Goal: Contribute content: Contribute content

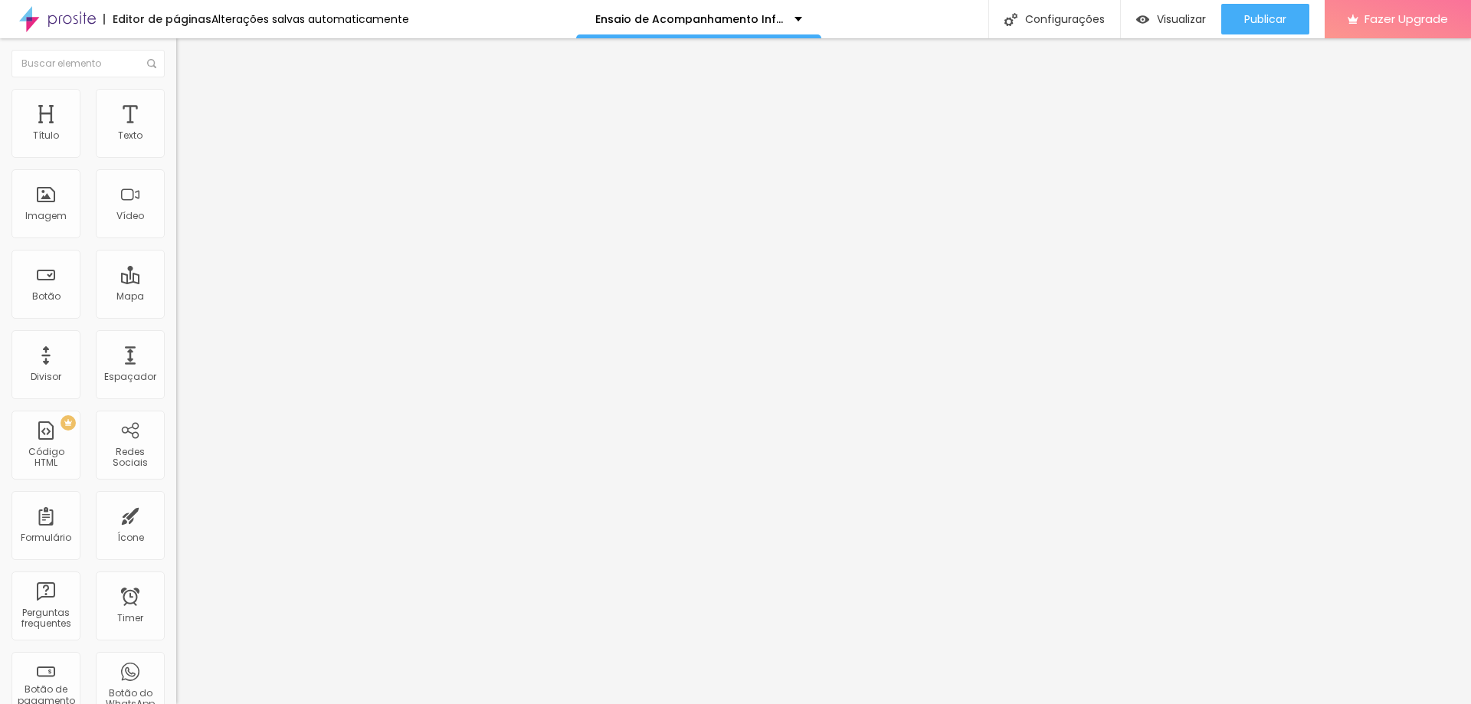
click at [176, 132] on span "Trocar imagem" at bounding box center [218, 125] width 84 height 13
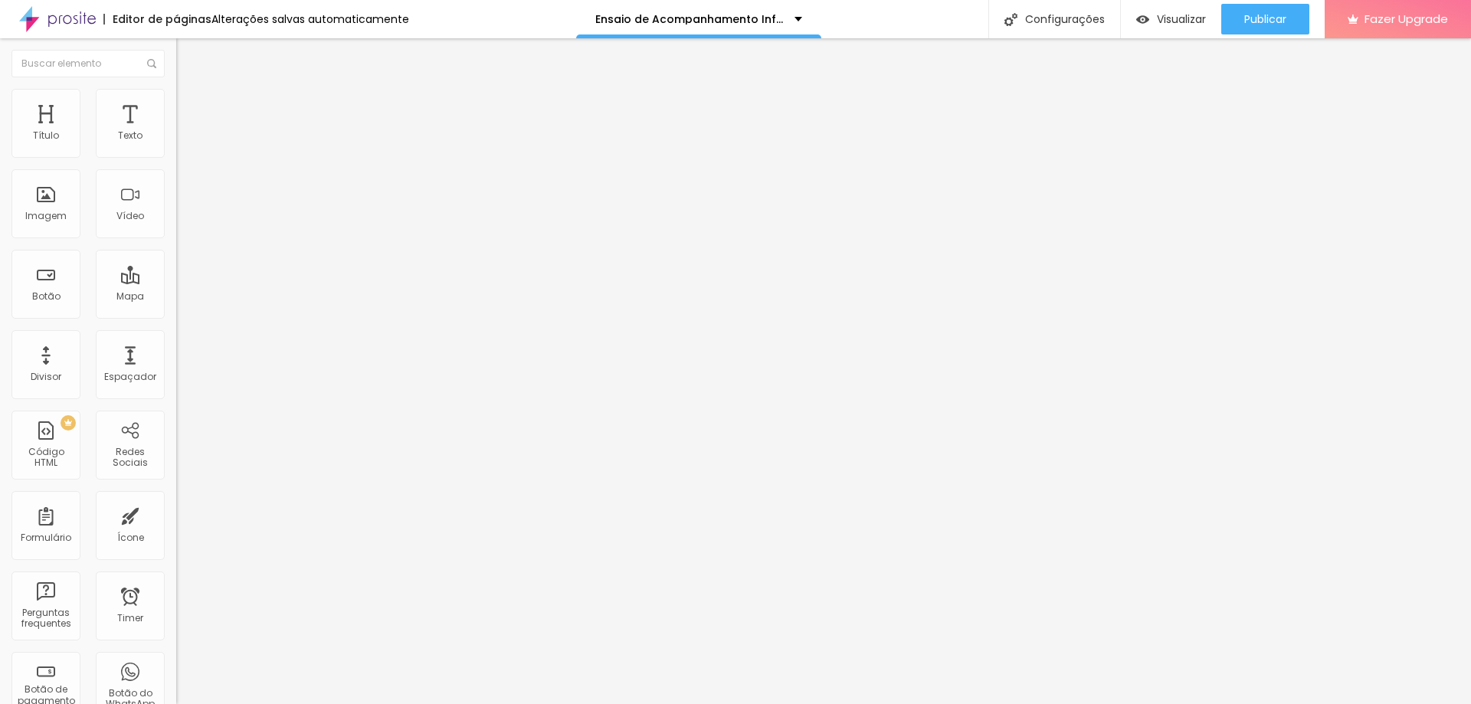
scroll to position [63, 0]
click at [176, 132] on span "Trocar imagem" at bounding box center [218, 125] width 84 height 13
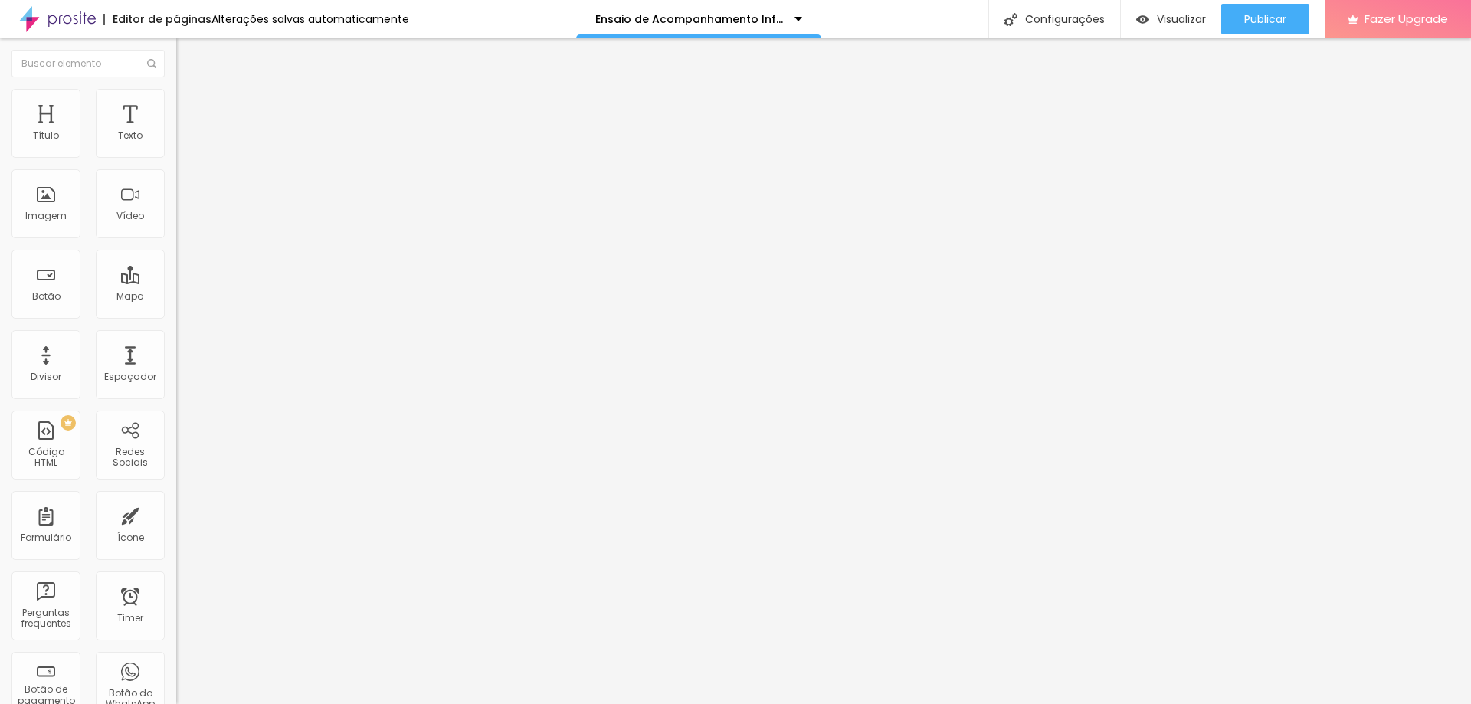
click at [176, 132] on span "Trocar imagem" at bounding box center [218, 125] width 84 height 13
click at [176, 152] on img at bounding box center [181, 146] width 11 height 11
click at [176, 147] on div at bounding box center [264, 147] width 176 height 12
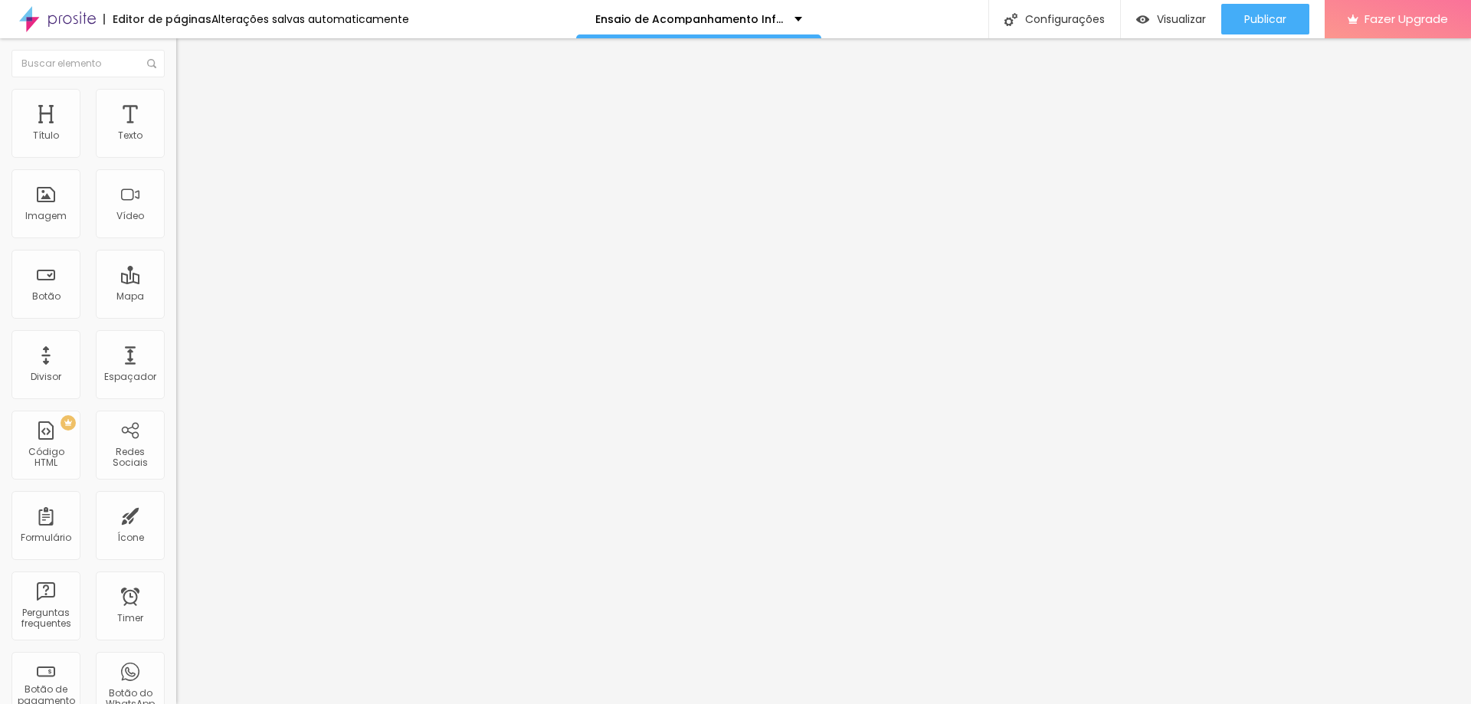
click at [176, 132] on span "Trocar imagem" at bounding box center [218, 125] width 84 height 13
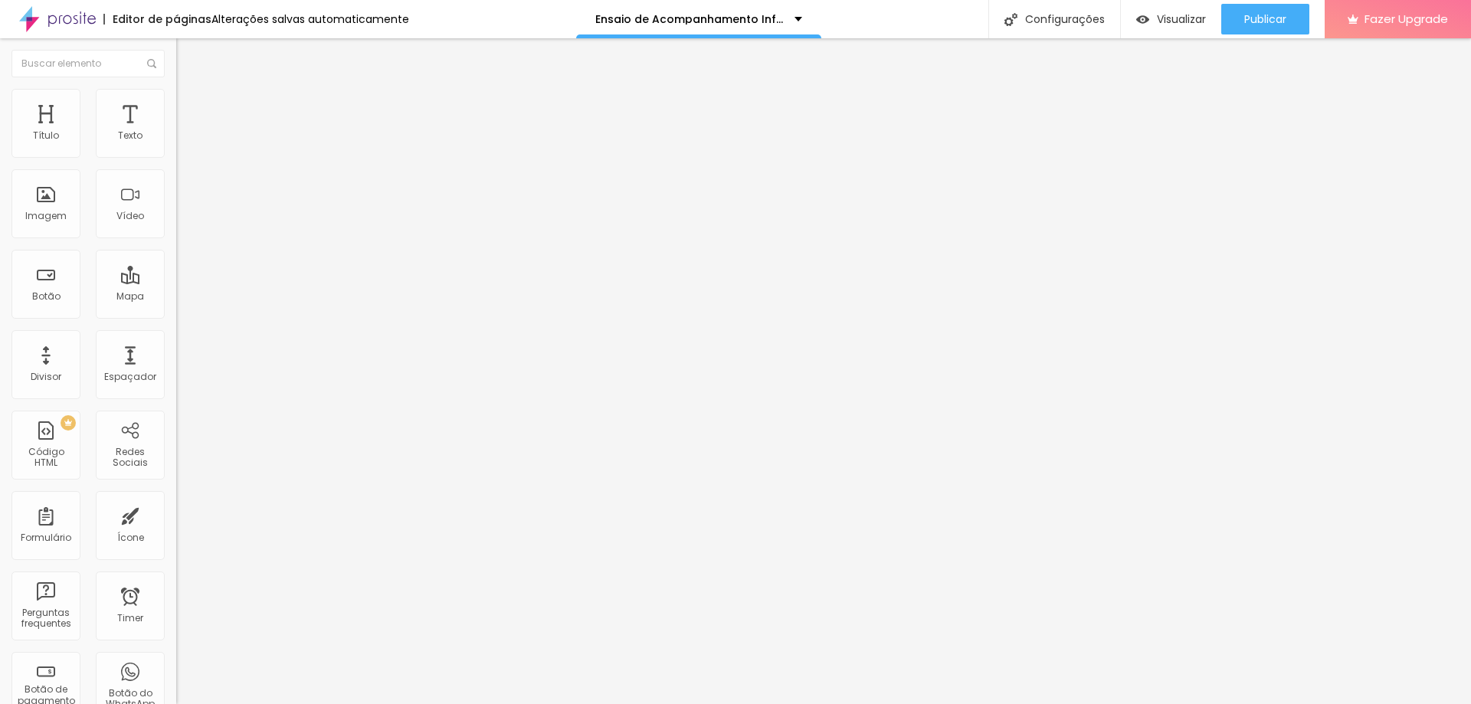
click at [190, 106] on span "Estilo" at bounding box center [202, 99] width 24 height 13
type input "65"
type input "70"
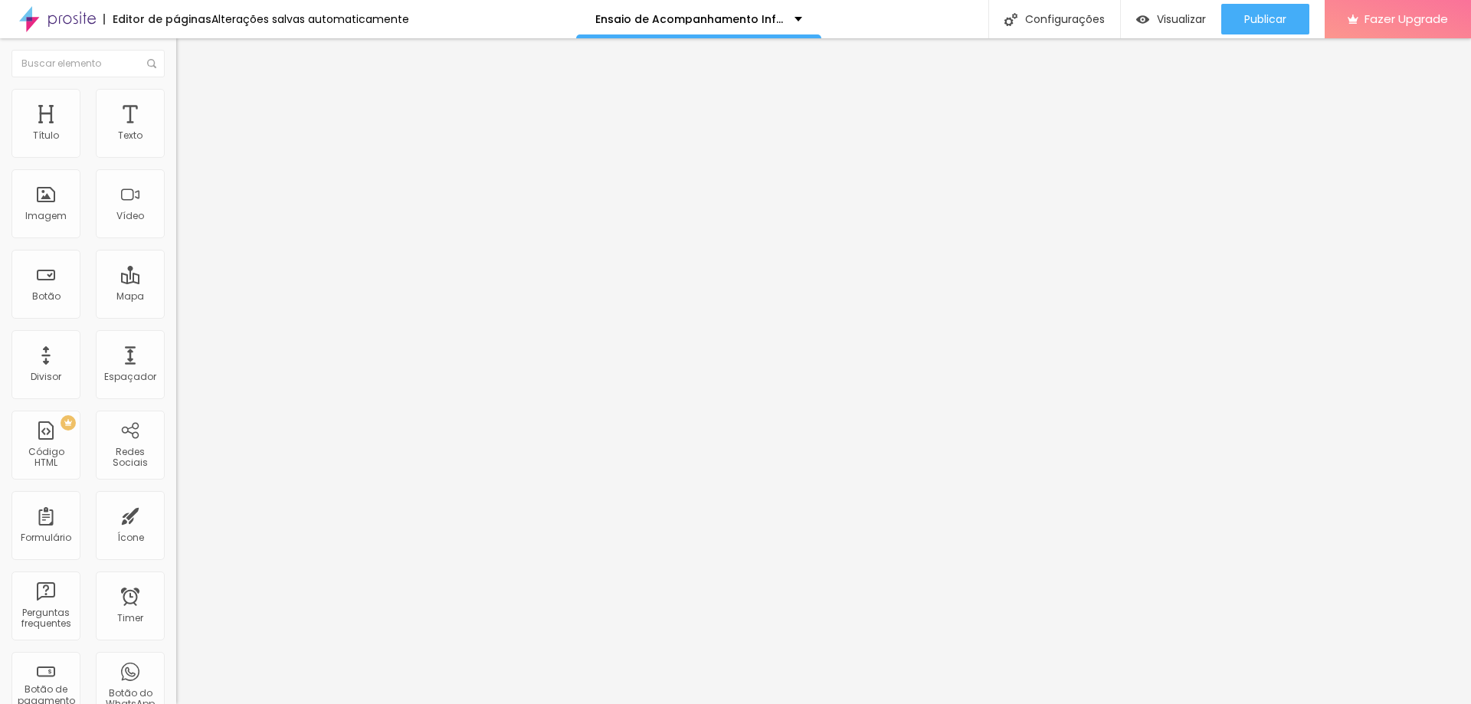
type input "70"
type input "75"
type input "80"
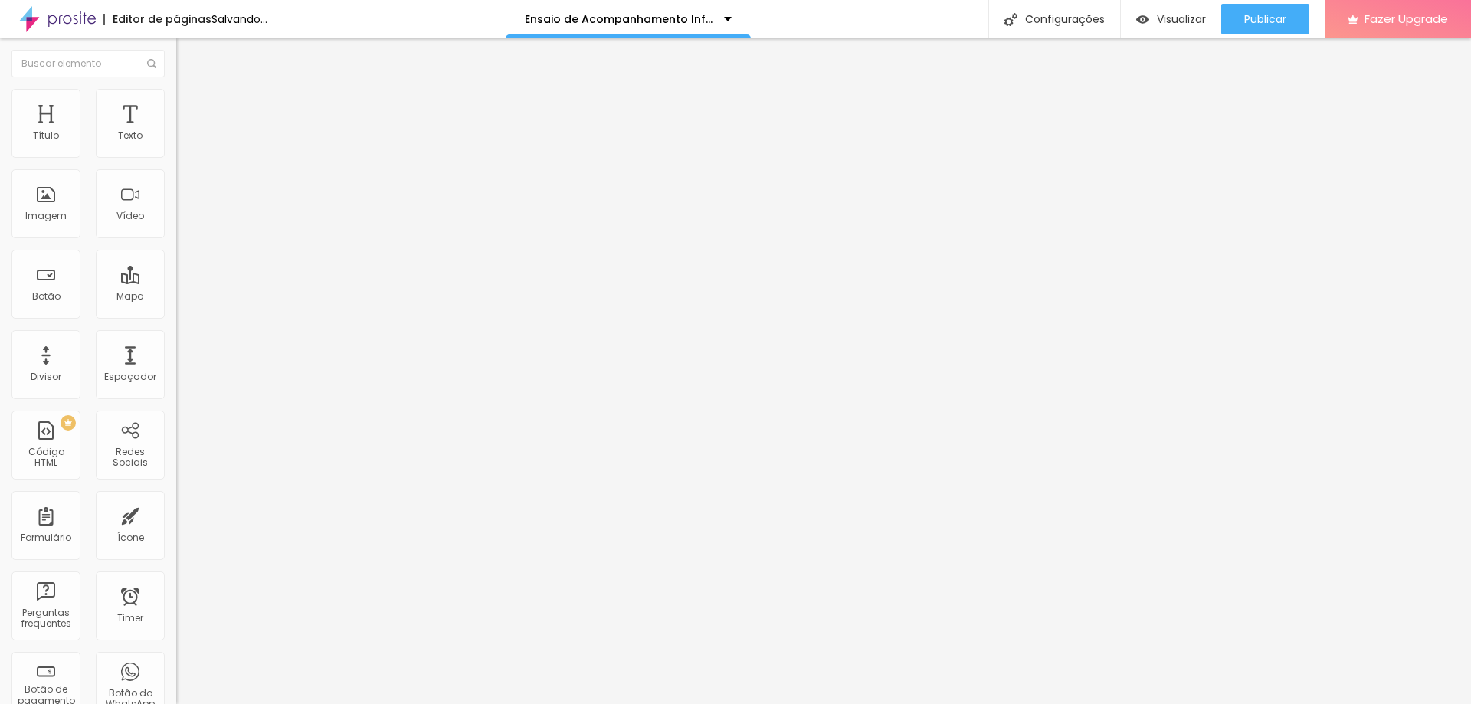
type input "85"
type input "90"
type input "95"
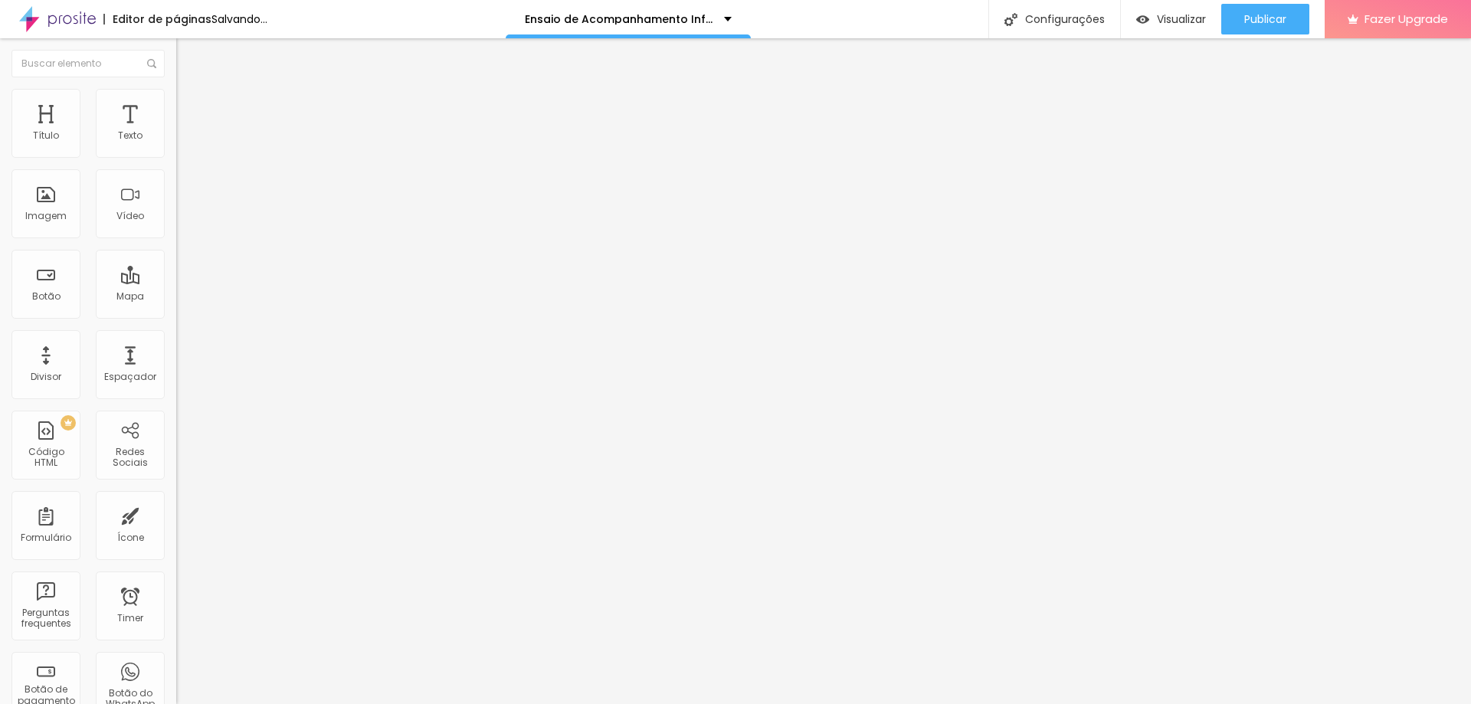
type input "95"
type input "100"
drag, startPoint x: 99, startPoint y: 166, endPoint x: 215, endPoint y: 182, distance: 116.8
type input "100"
click at [215, 157] on input "range" at bounding box center [225, 151] width 99 height 12
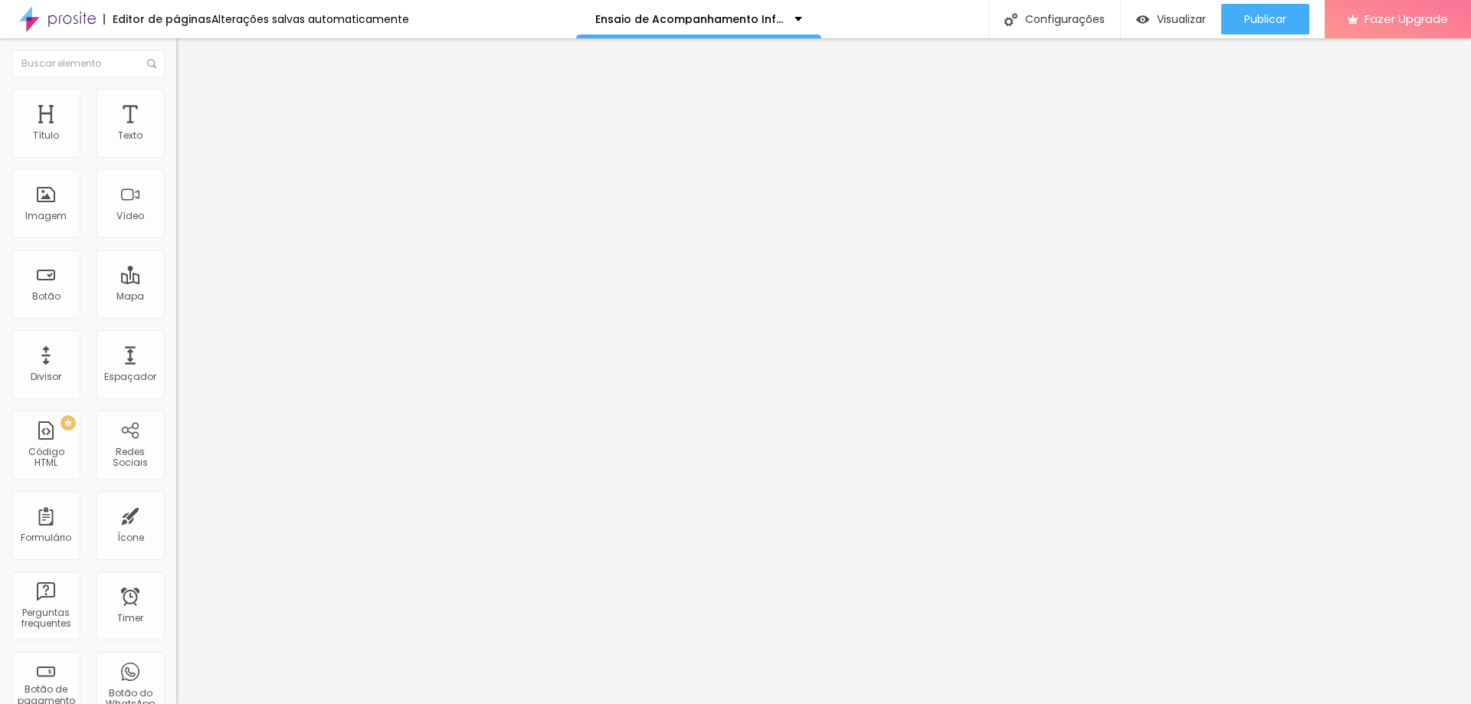
drag, startPoint x: 93, startPoint y: 100, endPoint x: 96, endPoint y: 113, distance: 12.6
click at [176, 100] on li "Estilo" at bounding box center [264, 96] width 176 height 15
type input "65"
type input "95"
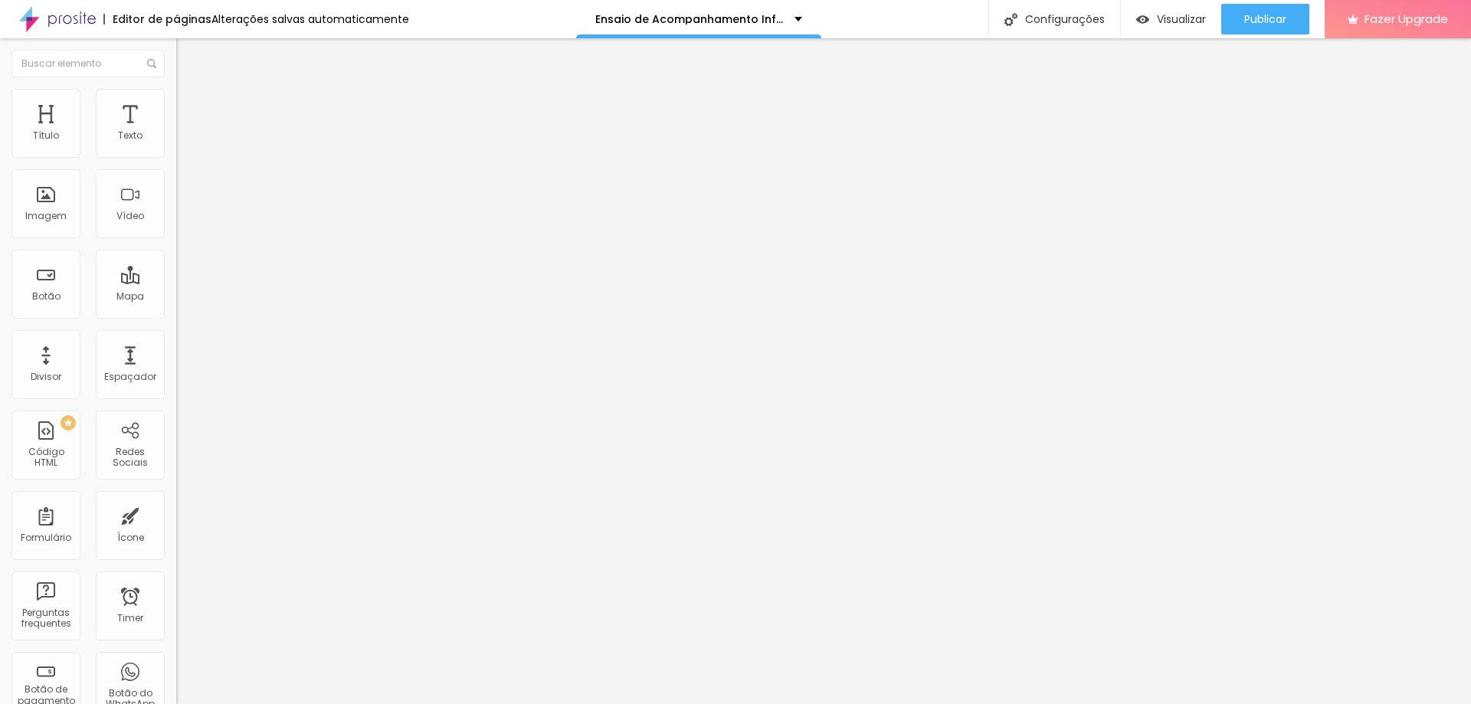
type input "95"
type input "100"
drag, startPoint x: 95, startPoint y: 163, endPoint x: 436, endPoint y: 213, distance: 344.6
type input "100"
click at [275, 157] on input "range" at bounding box center [225, 151] width 99 height 12
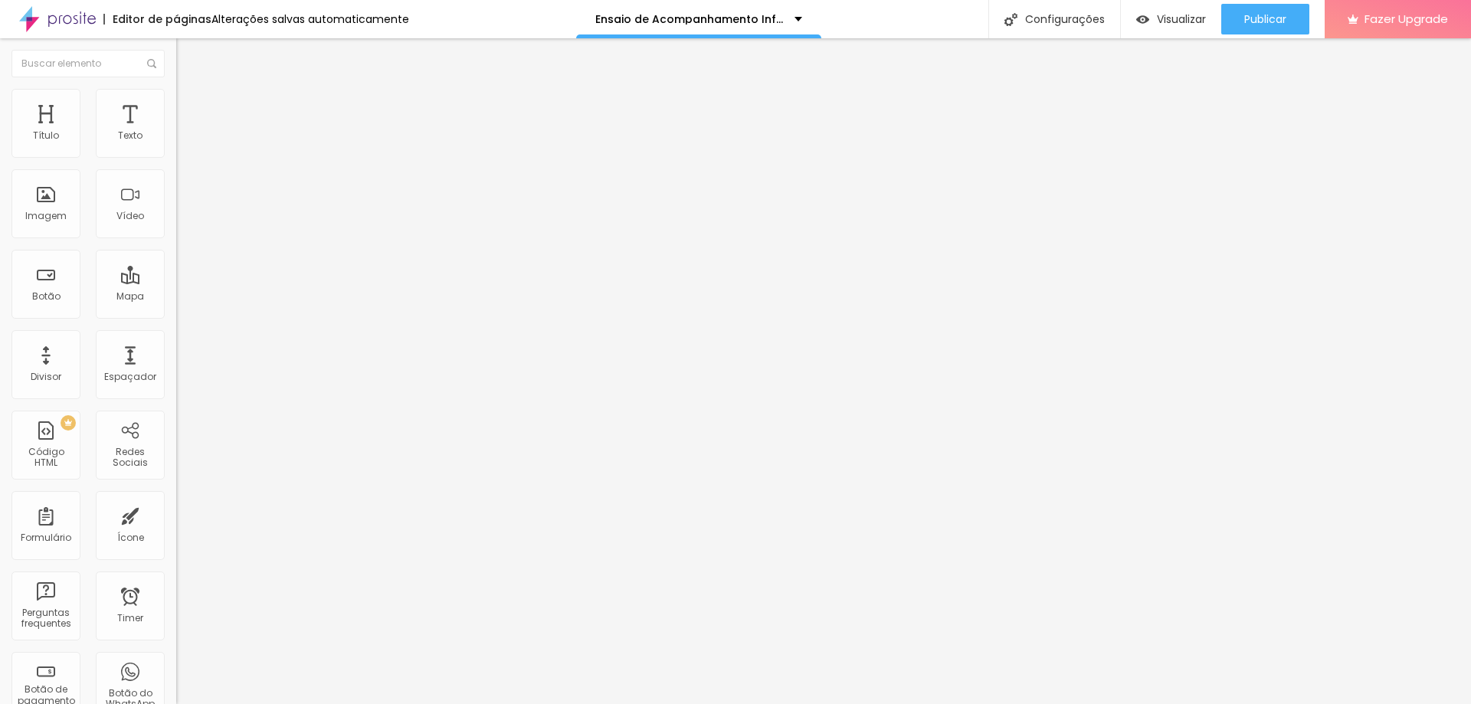
click at [176, 93] on li "Estilo" at bounding box center [264, 96] width 176 height 15
type input "75"
type input "100"
drag, startPoint x: 93, startPoint y: 163, endPoint x: 533, endPoint y: 212, distance: 443.4
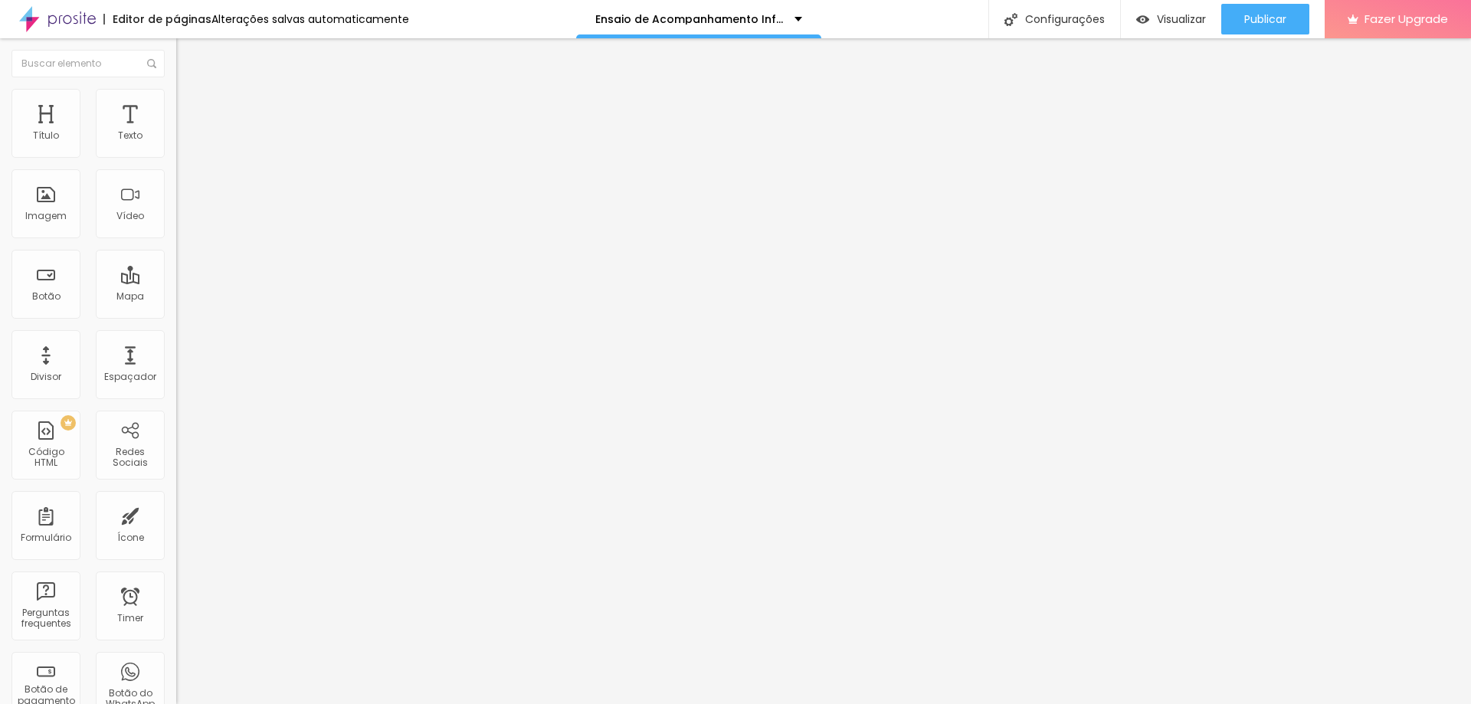
type input "100"
click at [275, 157] on input "range" at bounding box center [225, 151] width 99 height 12
click at [190, 106] on span "Estilo" at bounding box center [202, 99] width 24 height 13
type input "65"
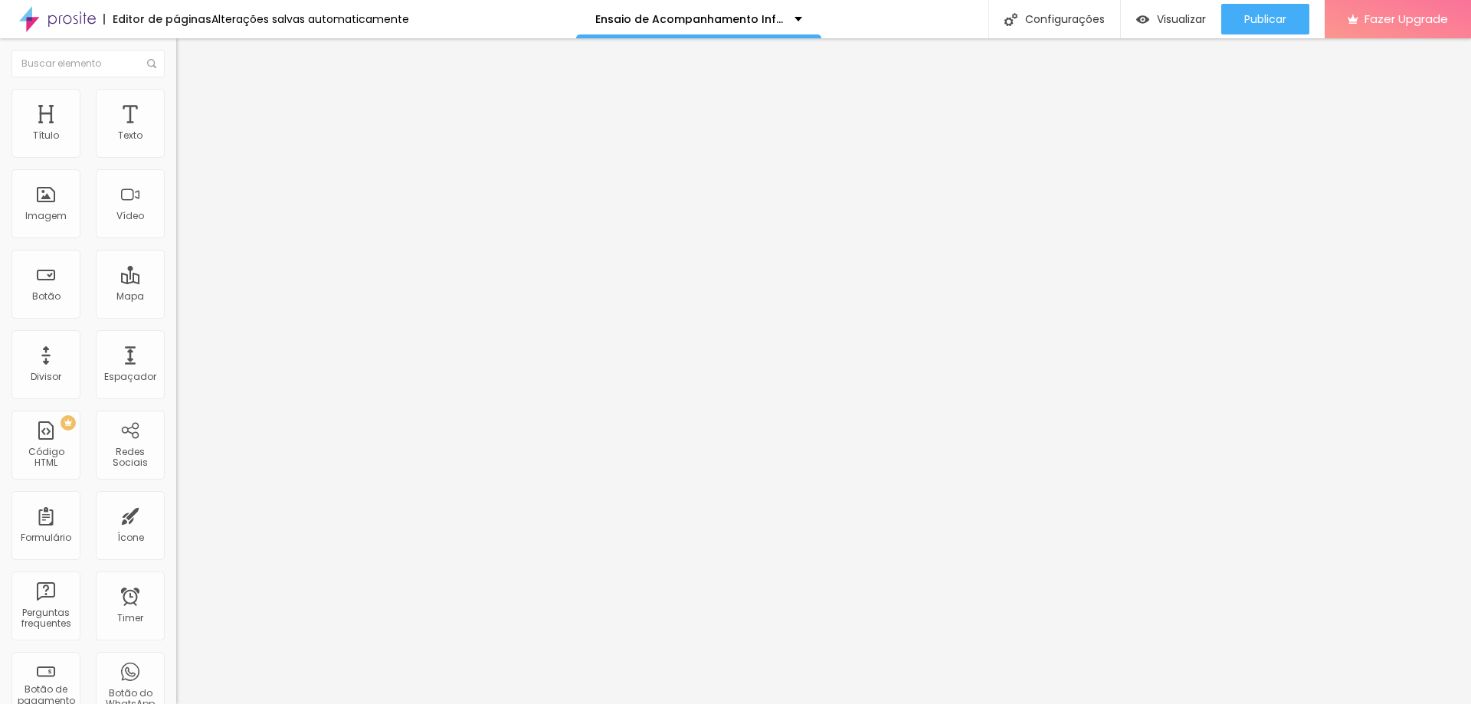
type input "90"
type input "100"
drag, startPoint x: 98, startPoint y: 167, endPoint x: 250, endPoint y: 180, distance: 152.3
type input "100"
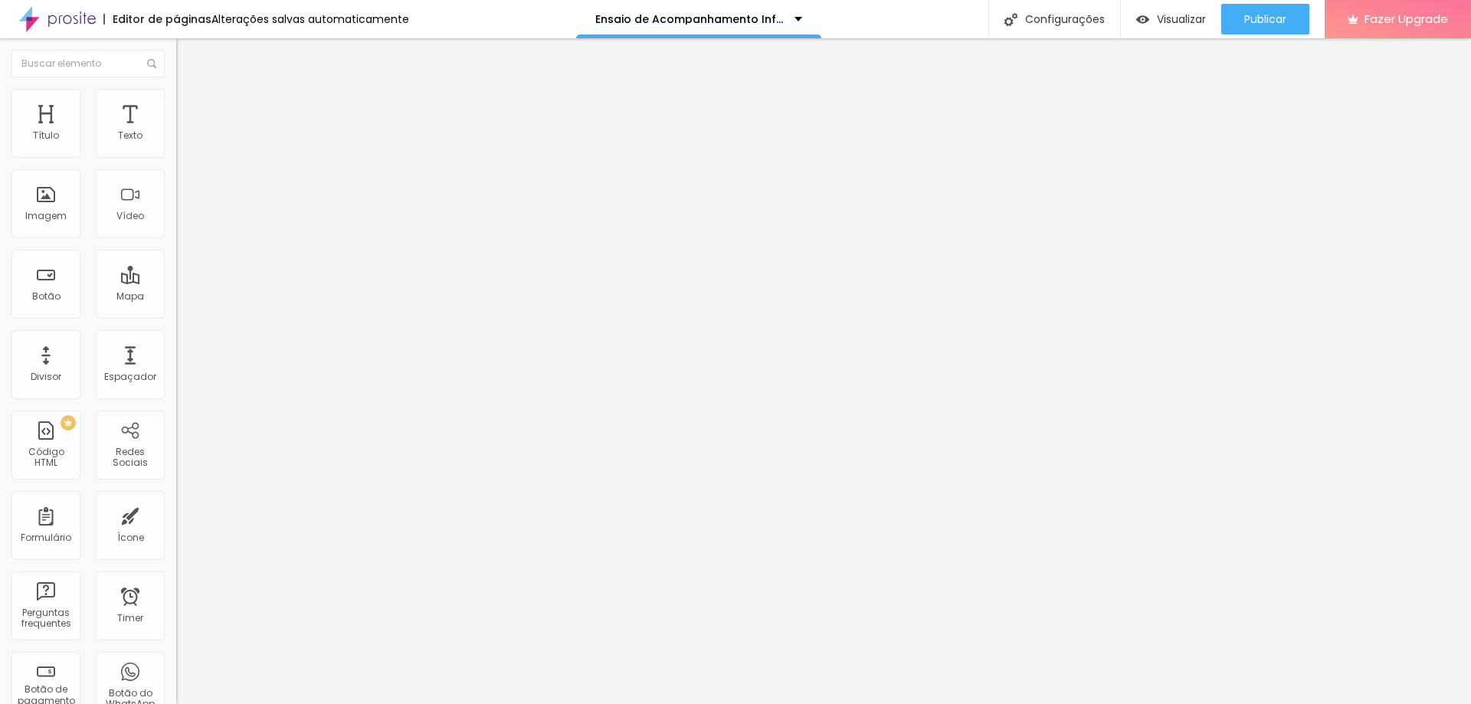
click at [250, 157] on input "range" at bounding box center [225, 151] width 99 height 12
click at [1230, 31] on button "Publicar" at bounding box center [1266, 19] width 88 height 31
click at [190, 106] on span "Estilo" at bounding box center [202, 99] width 24 height 13
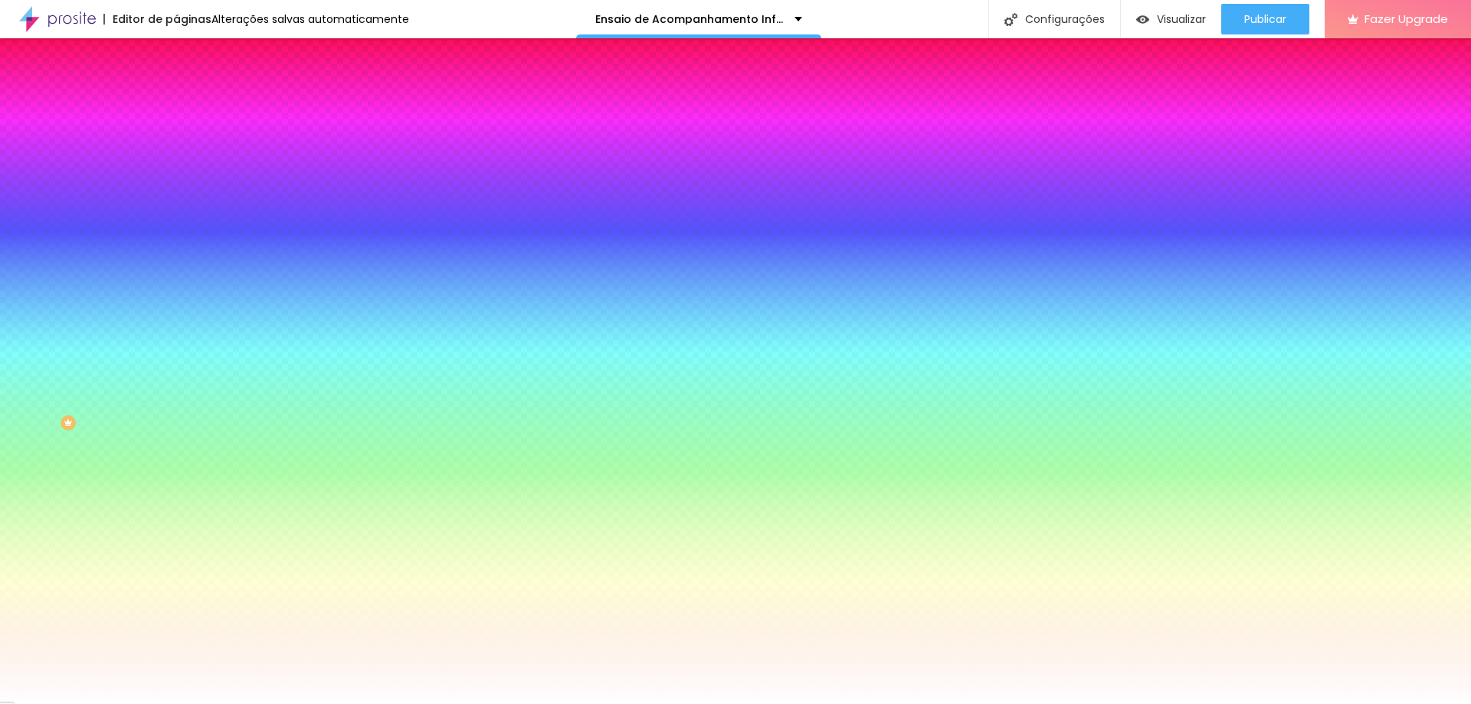
click at [176, 104] on li "Avançado" at bounding box center [264, 111] width 176 height 15
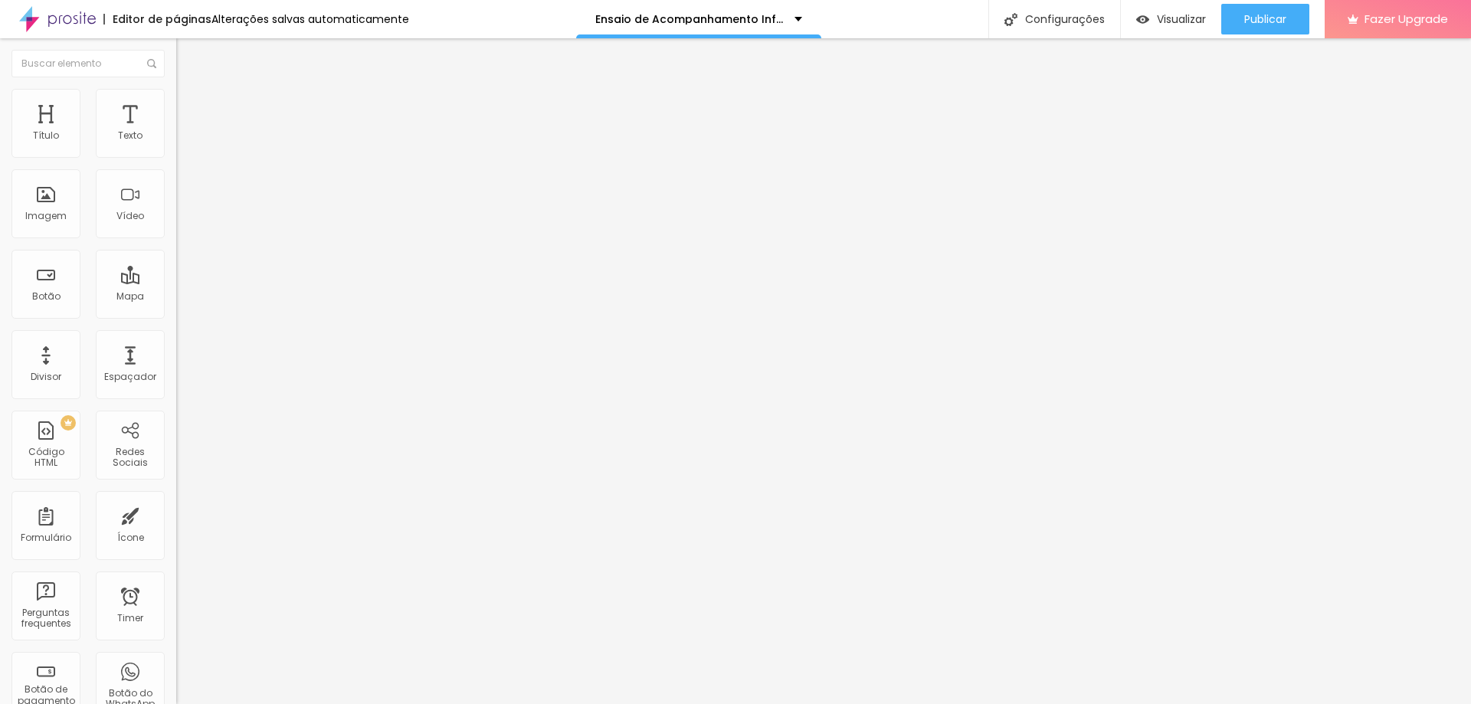
click at [190, 109] on span "Avançado" at bounding box center [215, 114] width 51 height 13
type input "0"
drag, startPoint x: 41, startPoint y: 177, endPoint x: 0, endPoint y: 186, distance: 42.4
type input "0"
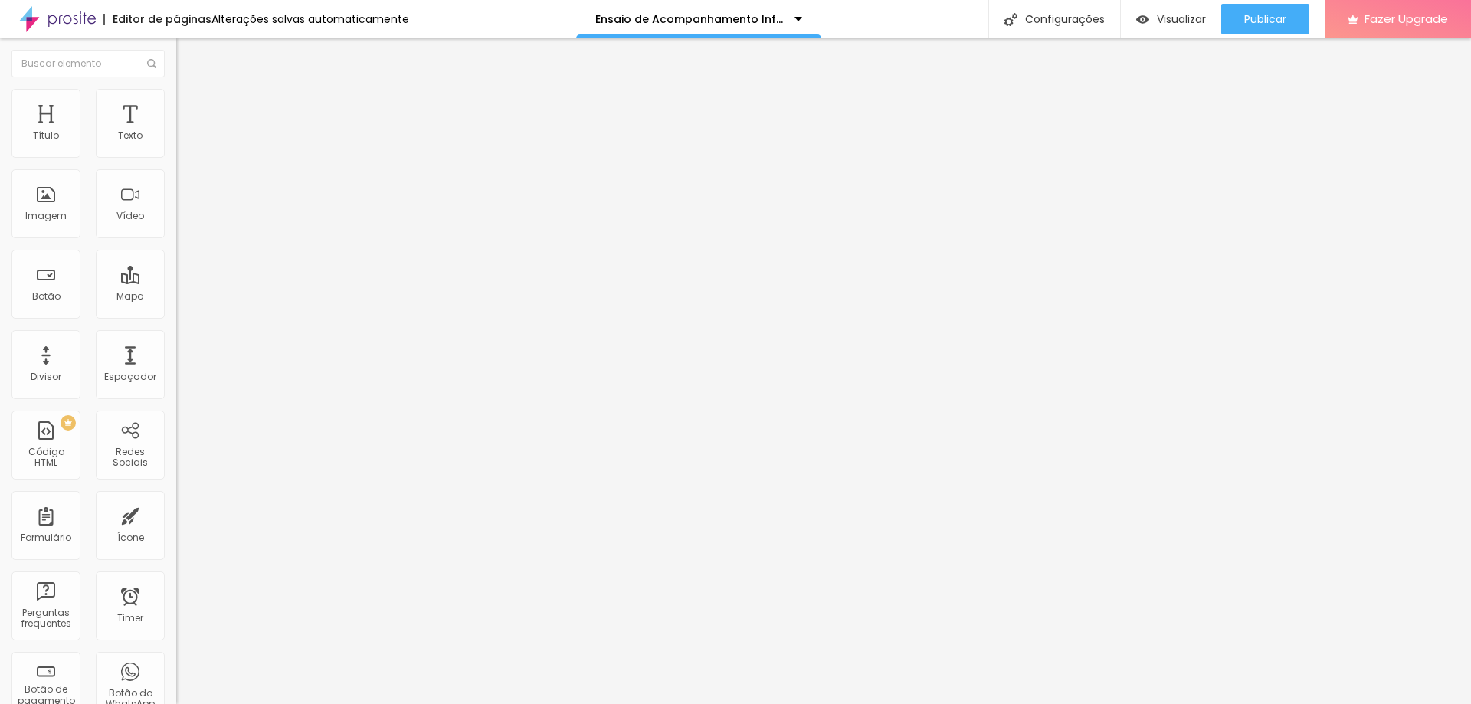
click at [176, 514] on input "range" at bounding box center [225, 520] width 99 height 12
click at [176, 139] on span "Encaixotado" at bounding box center [206, 132] width 60 height 13
click at [190, 108] on span "Avançado" at bounding box center [215, 114] width 51 height 13
type input "0"
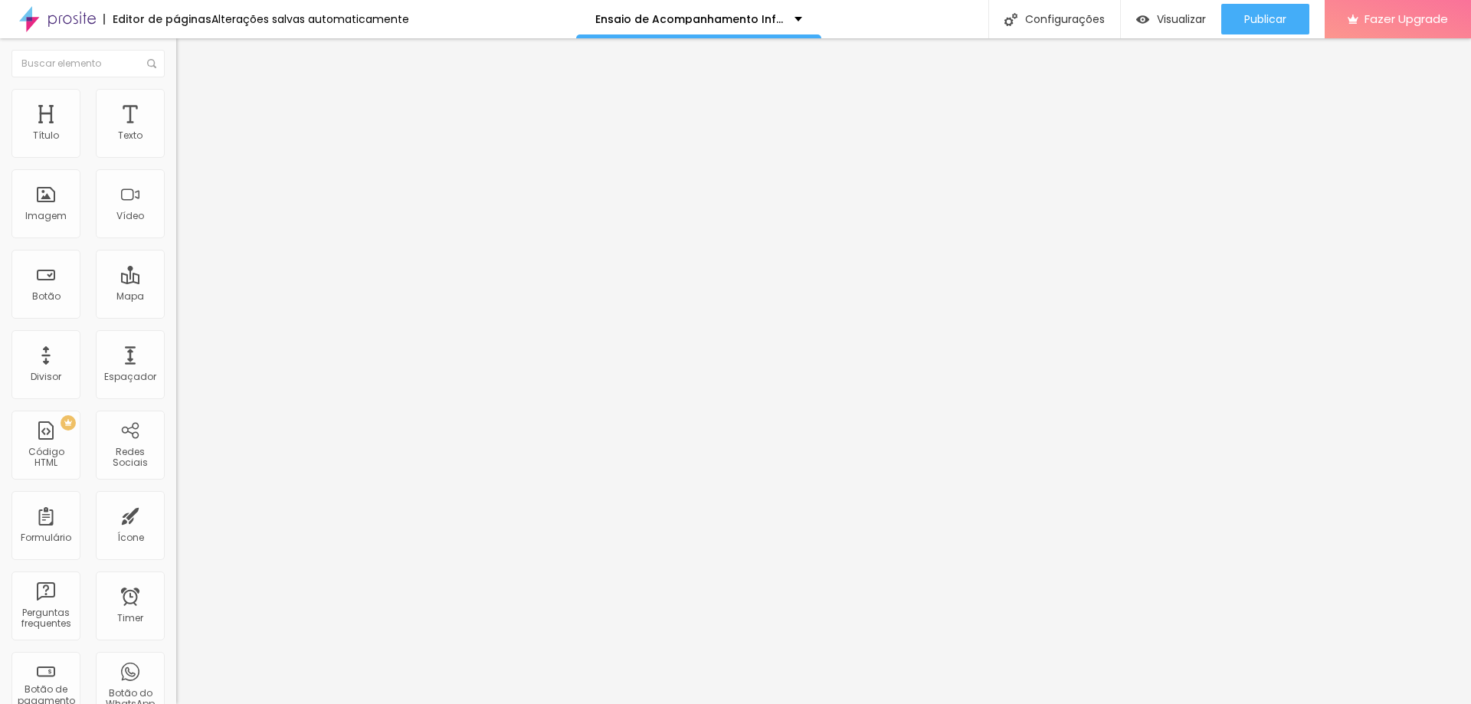
drag, startPoint x: 36, startPoint y: 182, endPoint x: 0, endPoint y: 192, distance: 37.4
type input "0"
click at [176, 514] on input "range" at bounding box center [225, 520] width 99 height 12
click at [176, 199] on div "< html > < head > < style > table , th , td { border : 1 px solid black ; borde…" at bounding box center [389, 186] width 426 height 107
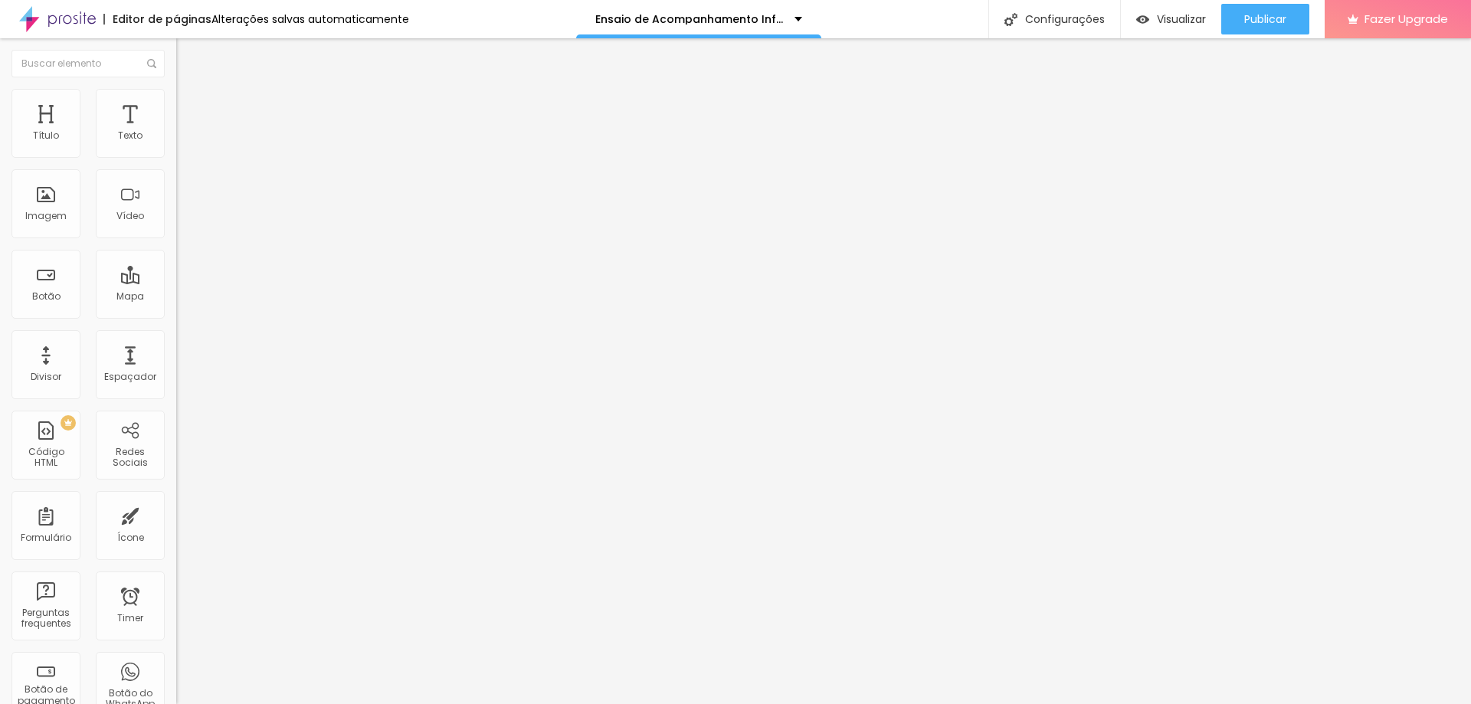
click at [176, 228] on div "< html > < head > < style > table , th , td { border : 1 px solid black ; borde…" at bounding box center [389, 186] width 426 height 107
drag, startPoint x: 82, startPoint y: 202, endPoint x: 120, endPoint y: 209, distance: 38.2
click at [120, 209] on div "< body > < center > < table border = '1' > < tr class = 'negrito fonte-maior te…" at bounding box center [300, 179] width 446 height 107
click at [120, 204] on div "< body > < center > < table border = '1' > < tr class = 'negrito fonte-maior te…" at bounding box center [300, 179] width 446 height 107
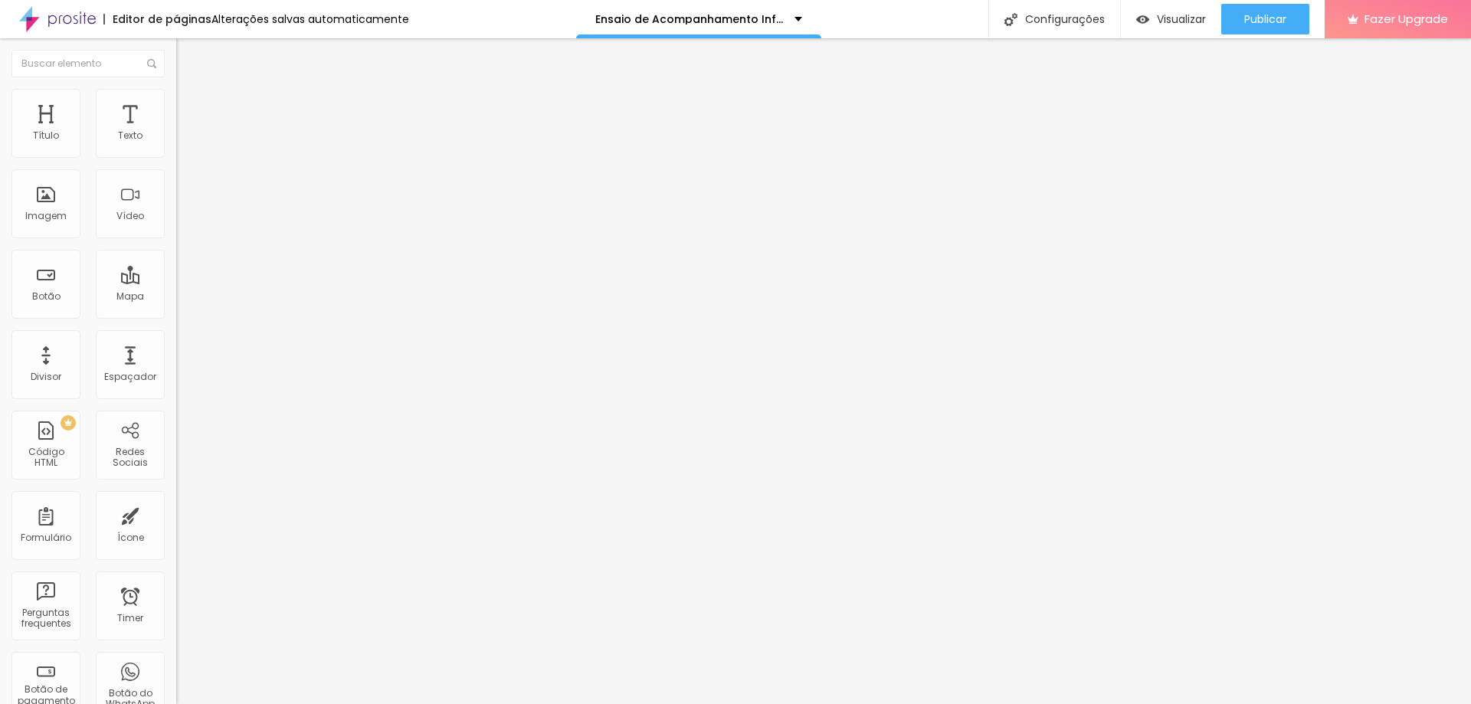
scroll to position [0, 34]
click at [1235, 24] on button "Publicar" at bounding box center [1266, 19] width 88 height 31
click at [176, 221] on div "< html > < head > < style > table , th , td { border : 1 px solid black ; borde…" at bounding box center [389, 186] width 426 height 107
click at [1229, 27] on button "Publicar" at bounding box center [1266, 19] width 88 height 31
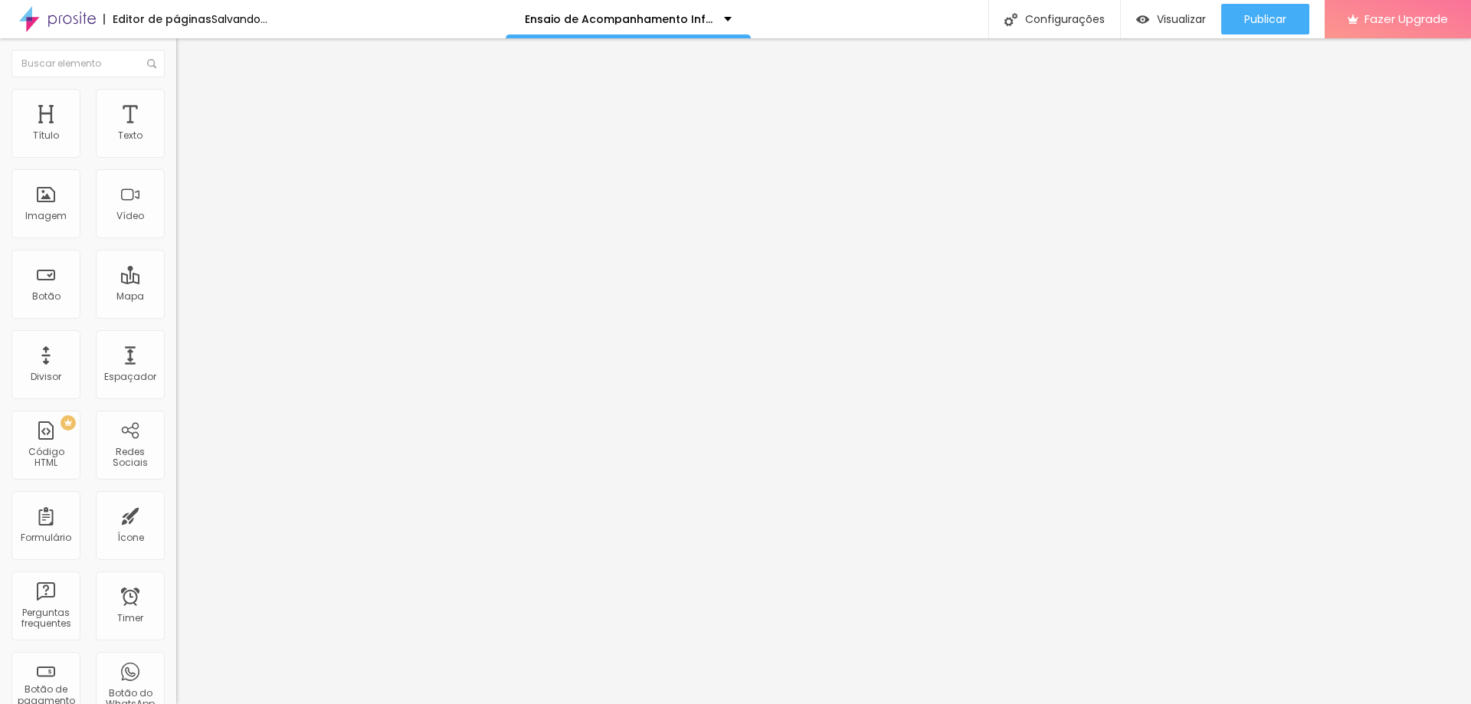
click at [190, 106] on span "Estilo" at bounding box center [202, 99] width 24 height 13
type input "65"
type input "100"
drag, startPoint x: 95, startPoint y: 167, endPoint x: 215, endPoint y: 172, distance: 120.4
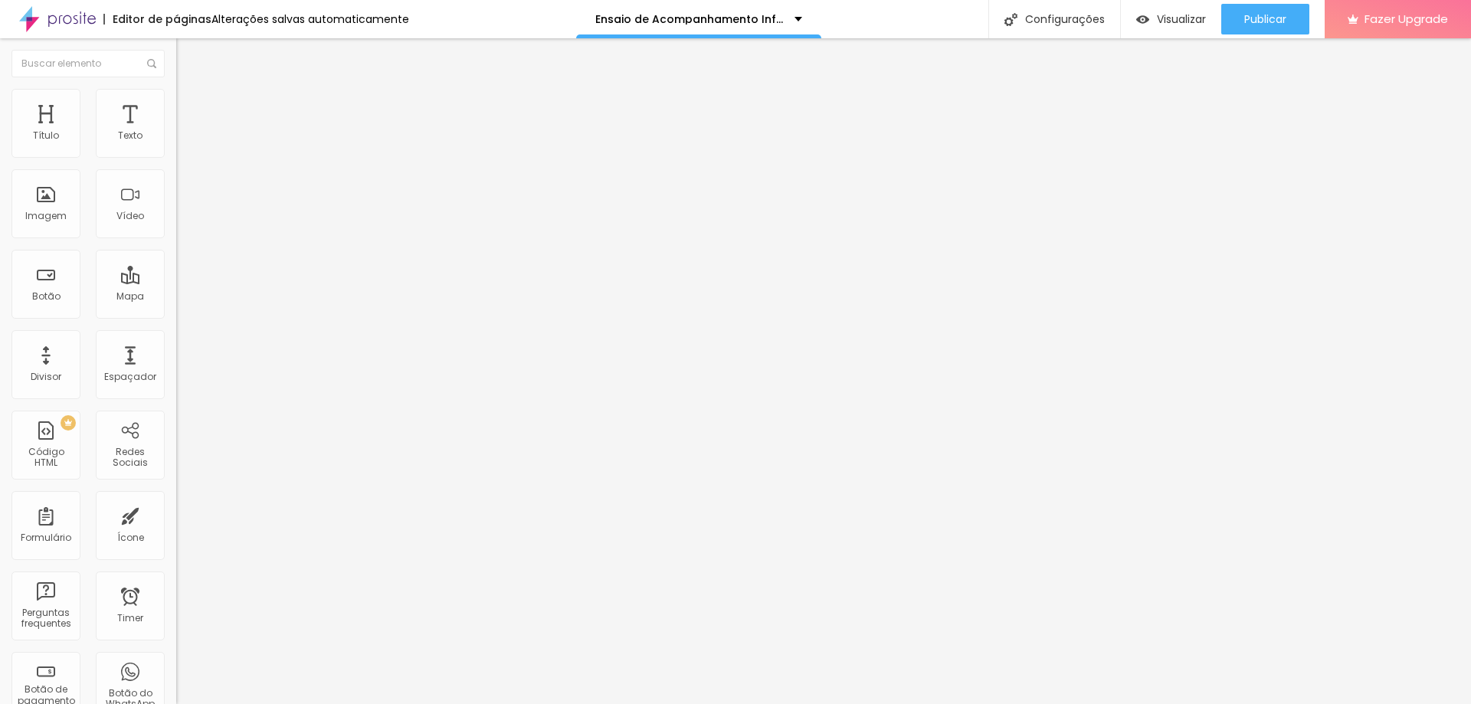
type input "100"
click at [215, 157] on input "range" at bounding box center [225, 151] width 99 height 12
type input "38"
type input "36"
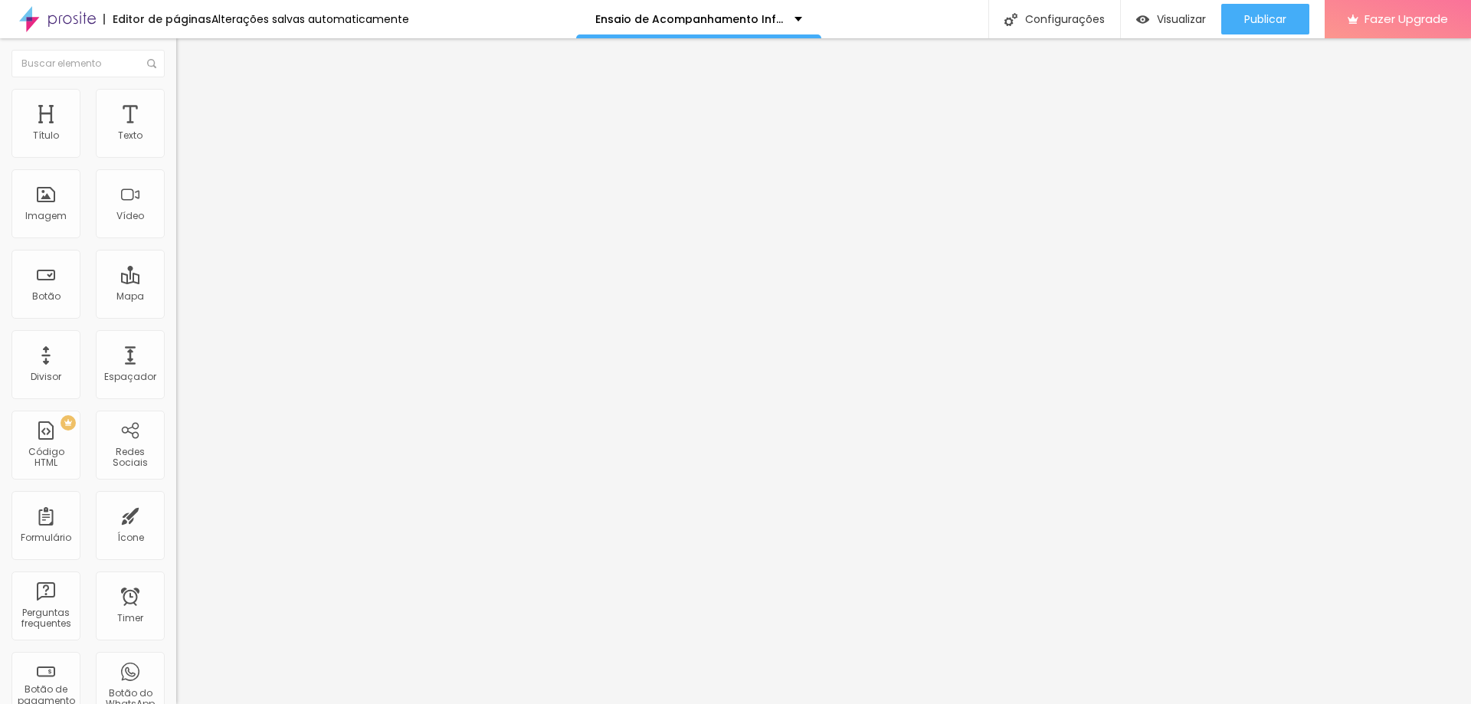
type input "36"
type input "35"
type input "33"
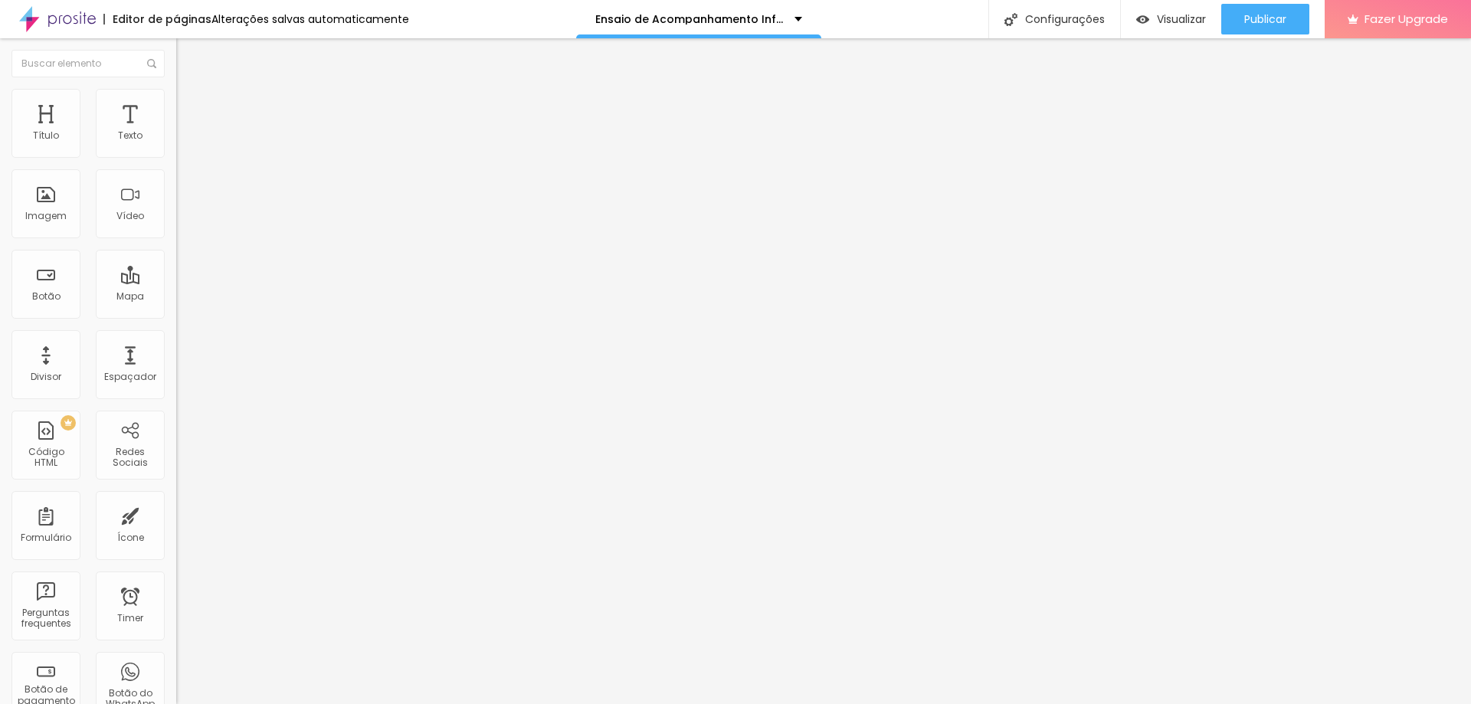
type input "31"
type input "30"
type input "28"
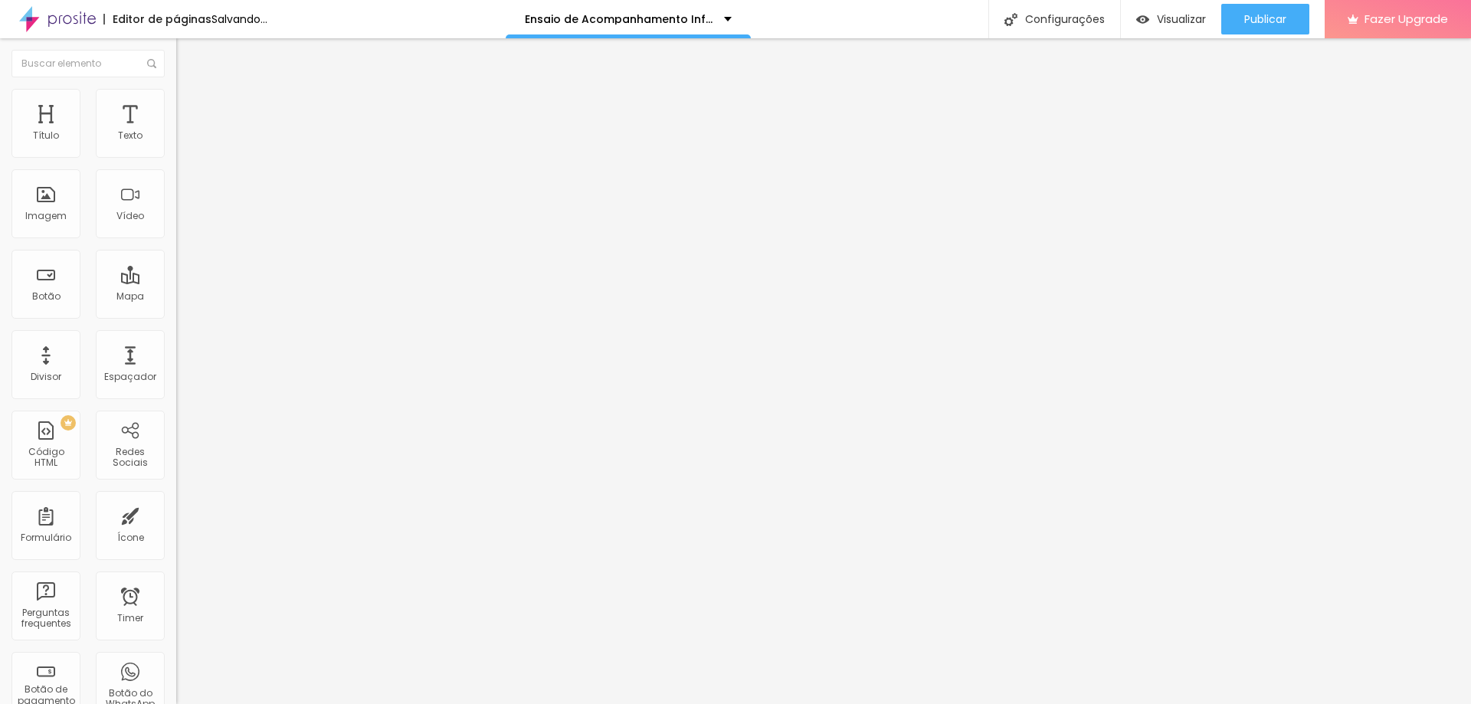
type input "28"
type input "21"
type input "23"
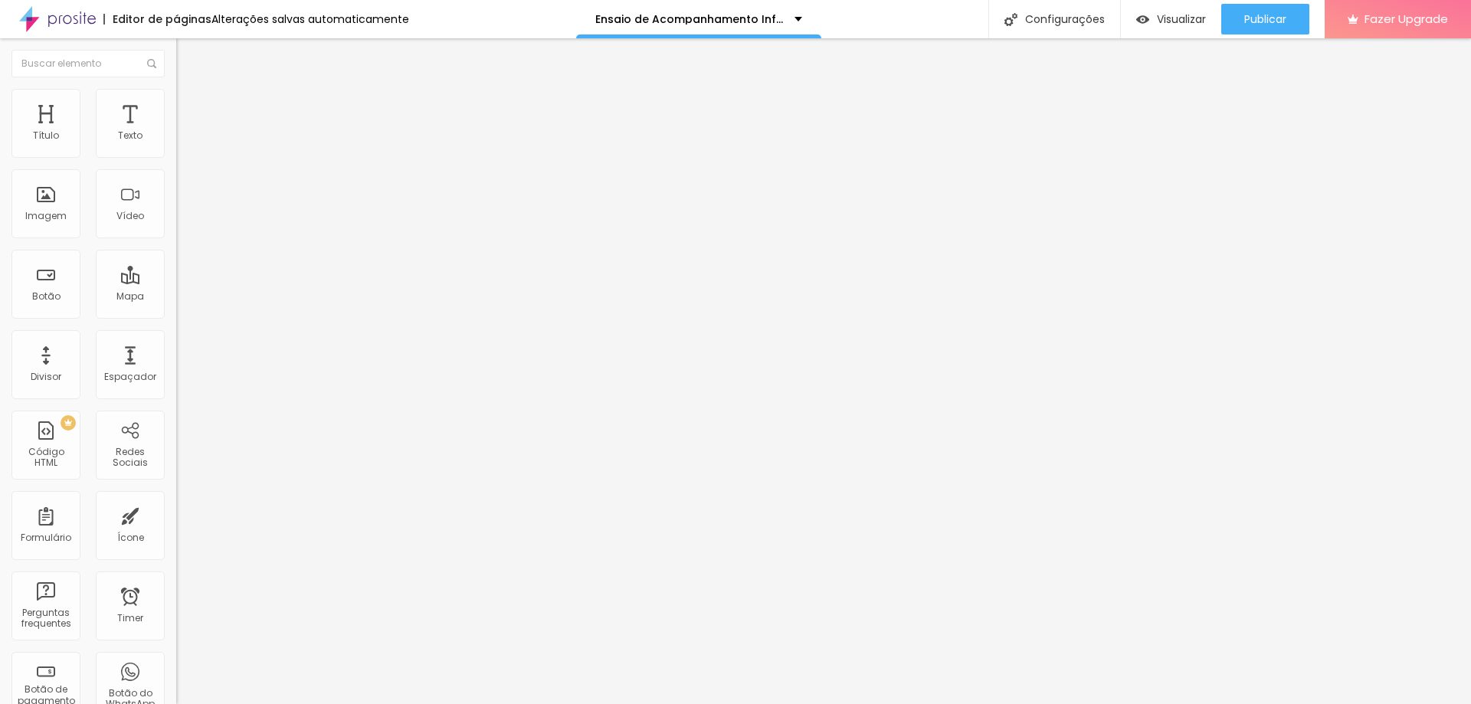
drag, startPoint x: 54, startPoint y: 196, endPoint x: 47, endPoint y: 200, distance: 7.9
type input "23"
click at [176, 336] on input "range" at bounding box center [225, 342] width 99 height 12
click at [176, 132] on span "Trocar imagem" at bounding box center [218, 125] width 84 height 13
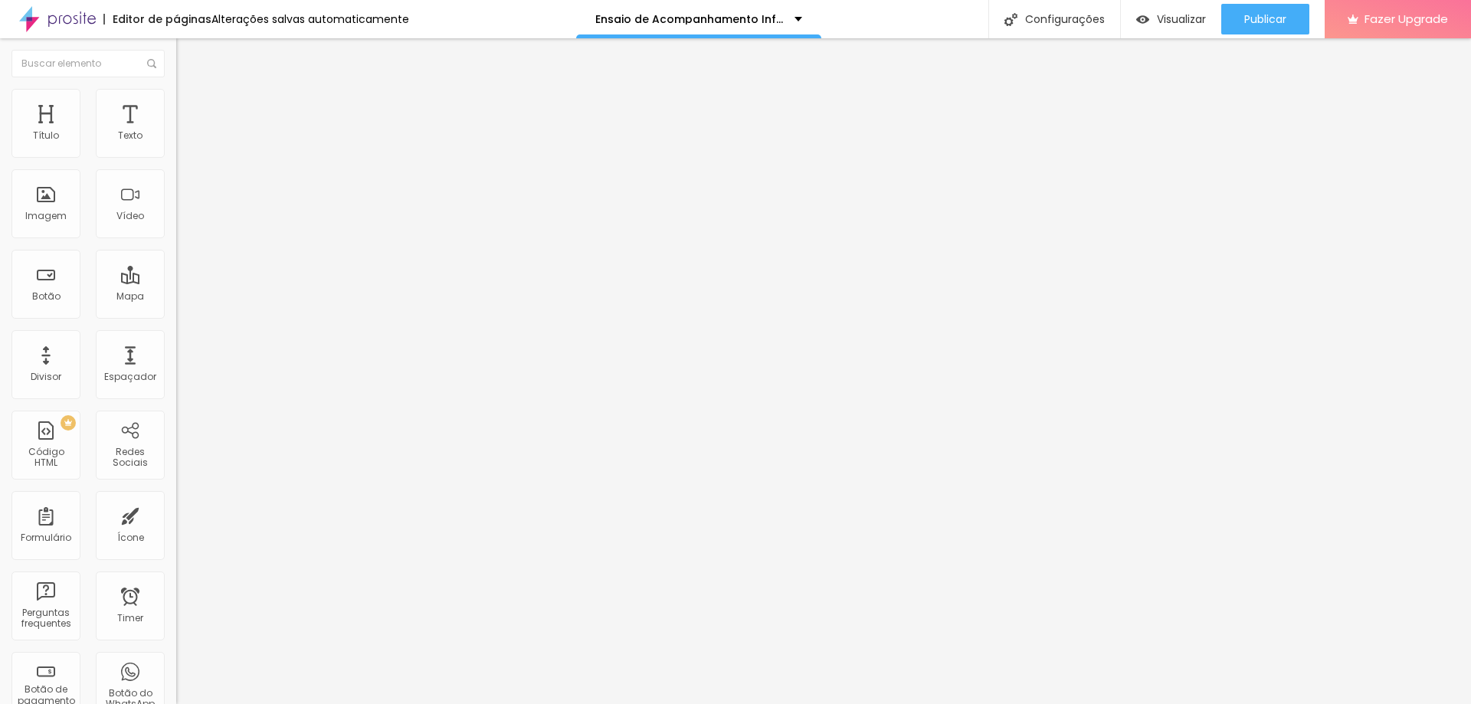
click at [176, 132] on span "Trocar imagem" at bounding box center [218, 125] width 84 height 13
click at [1225, 23] on button "Publicar" at bounding box center [1266, 19] width 88 height 31
click at [176, 132] on span "Trocar imagem" at bounding box center [218, 125] width 84 height 13
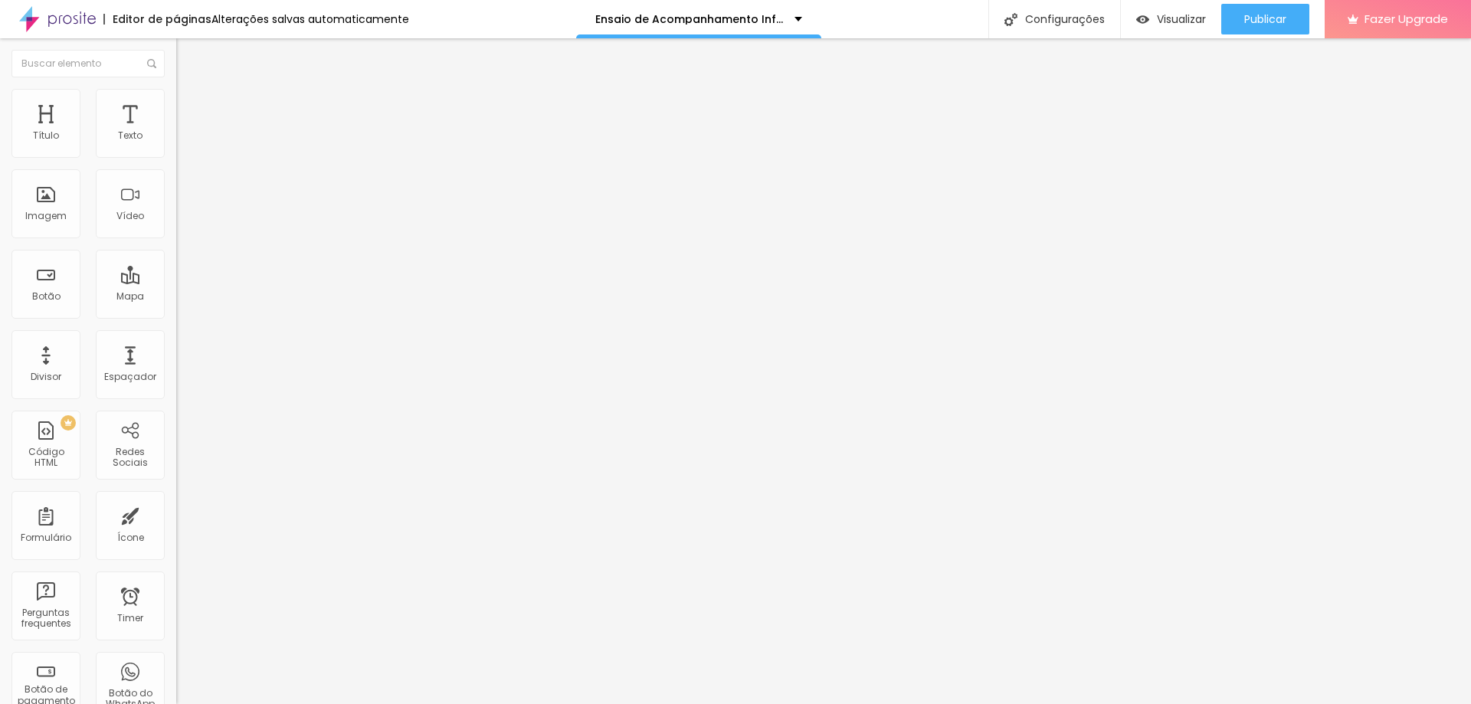
click at [1227, 26] on button "Publicar" at bounding box center [1266, 19] width 88 height 31
